Goal: Transaction & Acquisition: Download file/media

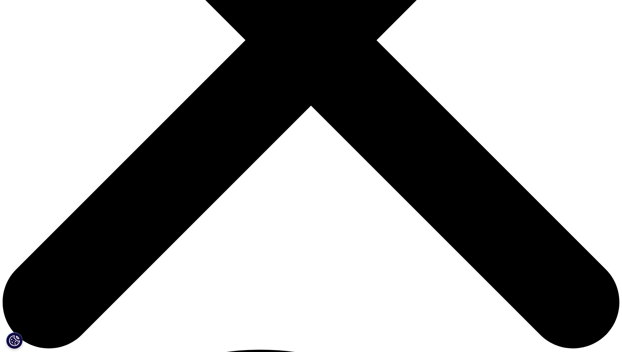
scroll to position [295, 0]
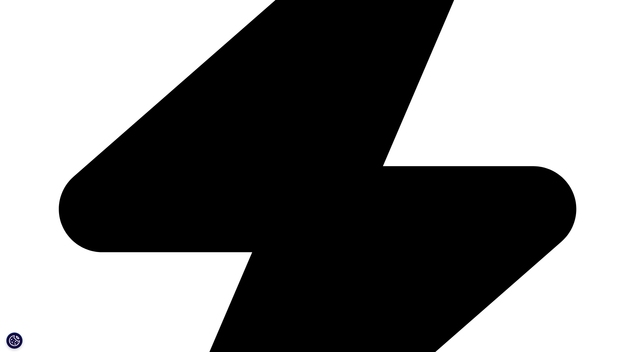
click at [334, 288] on icon "Next slide" at bounding box center [335, 289] width 2 height 5
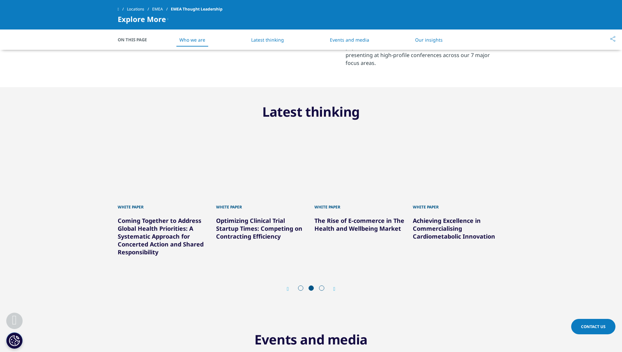
click at [448, 232] on link "Achieving Excellence in Commercialising Cardiometabolic Innovation" at bounding box center [454, 229] width 82 height 24
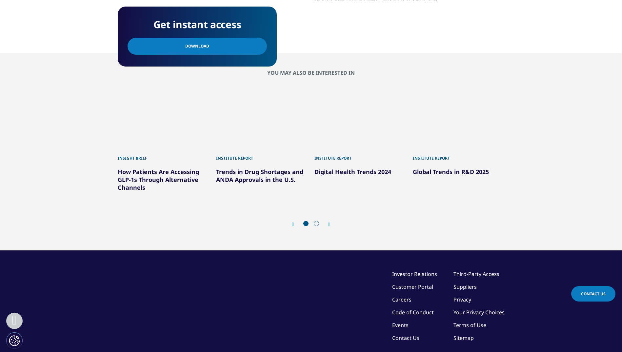
scroll to position [337, 0]
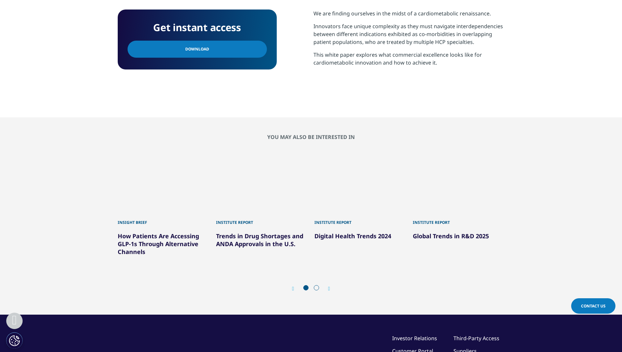
click at [182, 242] on link "How Patients Are Accessing GLP-1s Through Alternative Channels" at bounding box center [158, 244] width 81 height 24
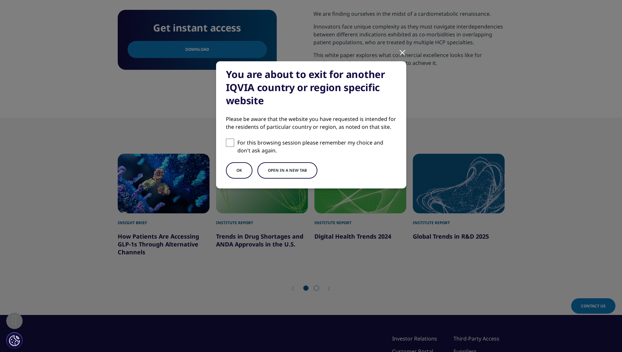
click at [242, 170] on button "OK" at bounding box center [239, 170] width 27 height 16
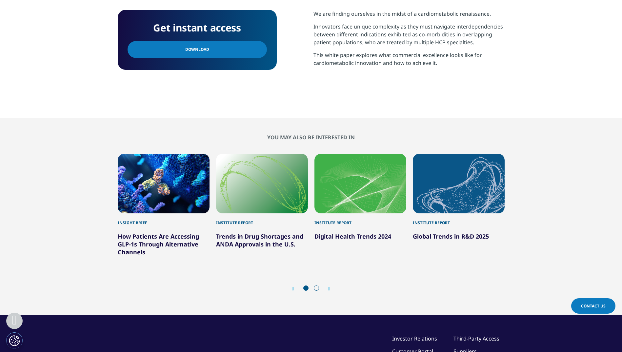
click at [202, 55] on link "Download" at bounding box center [197, 49] width 139 height 17
